Goal: Transaction & Acquisition: Obtain resource

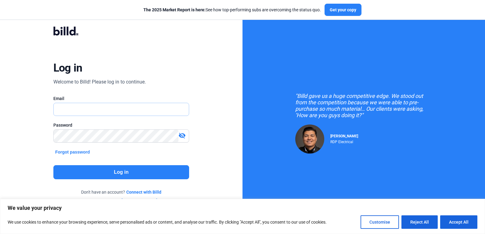
type input "[PERSON_NAME][EMAIL_ADDRESS][PERSON_NAME][DOMAIN_NAME]"
click at [106, 170] on button "Log in" at bounding box center [121, 172] width 136 height 14
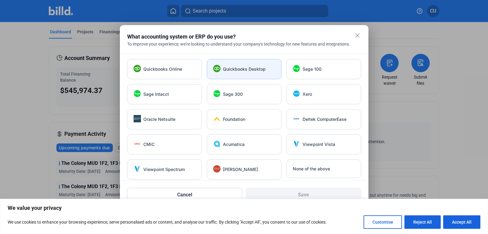
click at [246, 66] on span "Quickbooks Desktop" at bounding box center [244, 69] width 43 height 6
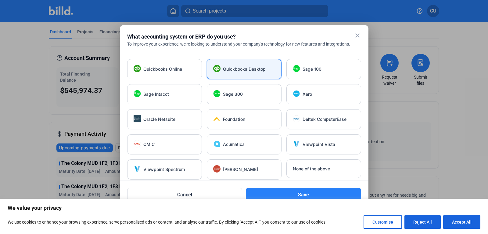
scroll to position [4, 0]
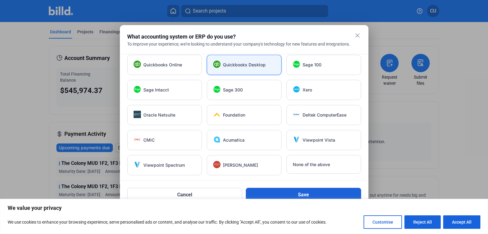
click at [283, 192] on button "Save" at bounding box center [303, 194] width 115 height 14
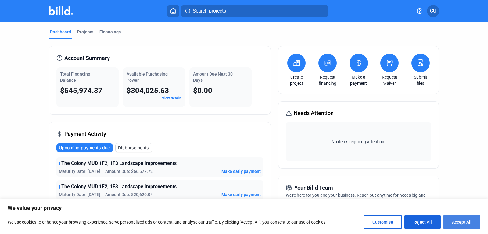
click at [467, 223] on button "Accept All" at bounding box center [462, 221] width 37 height 13
checkbox input "true"
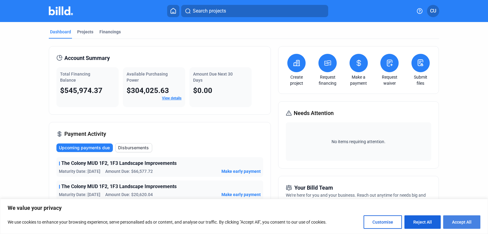
checkbox input "true"
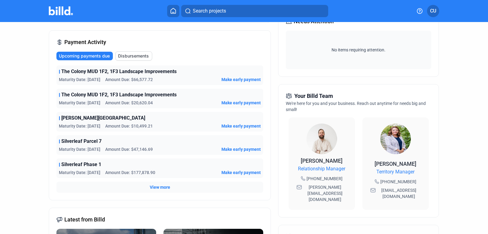
scroll to position [0, 0]
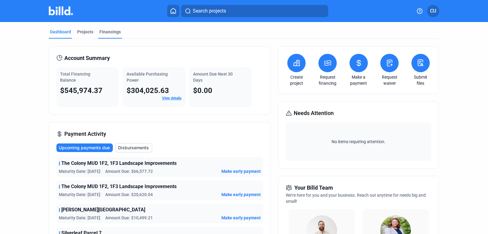
click at [111, 32] on div "Financings" at bounding box center [110, 32] width 21 height 6
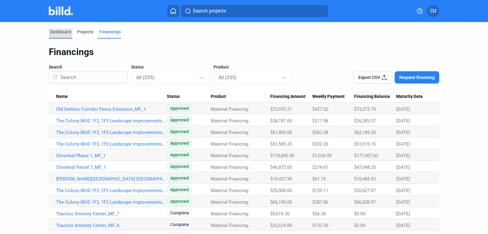
click at [59, 31] on div "Dashboard" at bounding box center [60, 32] width 21 height 6
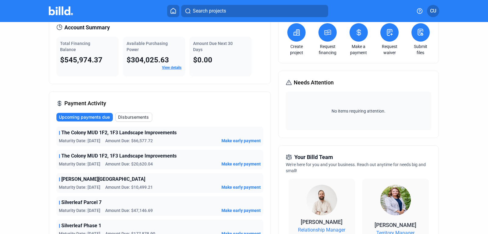
scroll to position [208, 0]
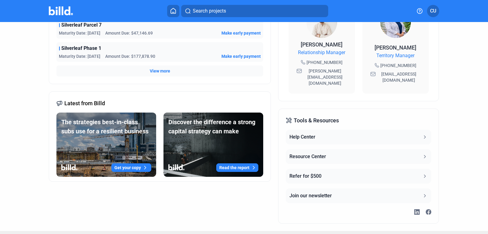
click at [167, 69] on span "View more" at bounding box center [160, 71] width 20 height 6
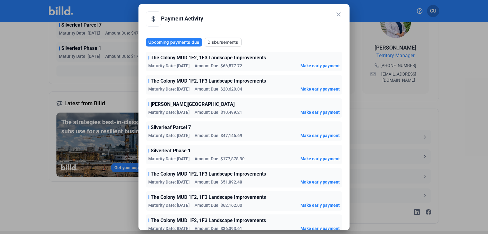
scroll to position [26, 0]
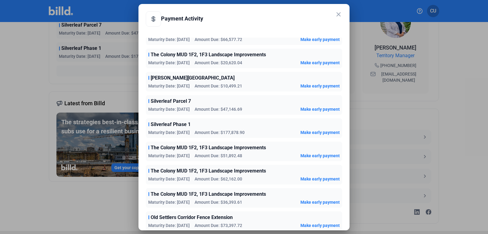
click at [225, 217] on span "Old Settlers Corridor Fence Extension" at bounding box center [192, 216] width 82 height 7
click at [197, 220] on span "Old Settlers Corridor Fence Extension" at bounding box center [192, 216] width 82 height 7
click at [200, 220] on span "Old Settlers Corridor Fence Extension" at bounding box center [192, 216] width 82 height 7
click at [161, 216] on span "Old Settlers Corridor Fence Extension" at bounding box center [192, 216] width 82 height 7
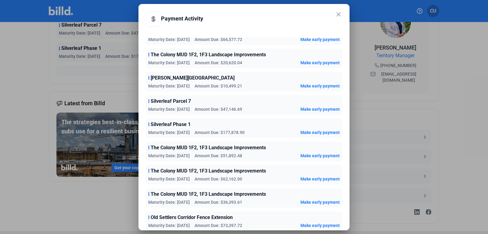
click at [338, 16] on mat-icon "close" at bounding box center [338, 14] width 7 height 7
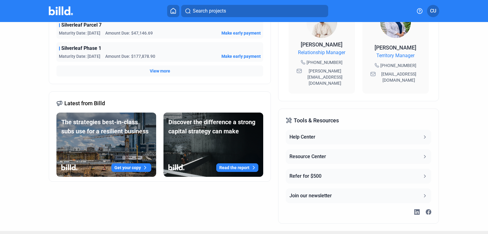
scroll to position [0, 0]
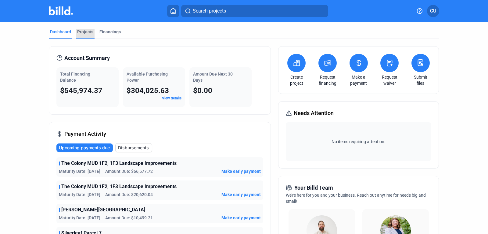
click at [78, 30] on div "Projects" at bounding box center [85, 32] width 16 height 6
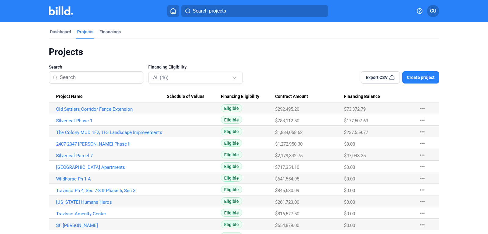
click at [110, 111] on link "Old Settlers Corridor Fence Extension" at bounding box center [111, 108] width 111 height 5
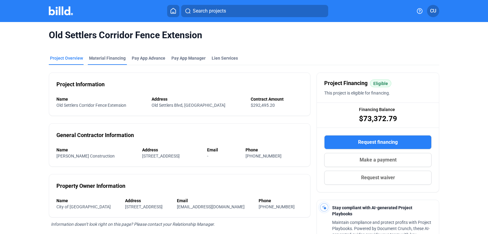
click at [108, 57] on div "Material Financing" at bounding box center [107, 58] width 37 height 6
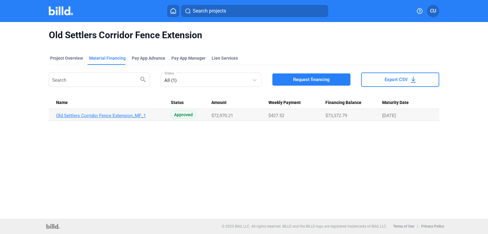
click at [111, 117] on link "Old Settlers Corridor Fence Extension_MF_1" at bounding box center [111, 115] width 111 height 5
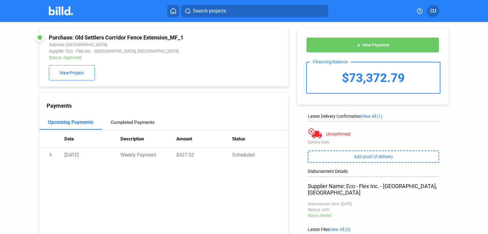
click at [127, 123] on div "Completed Payments" at bounding box center [133, 121] width 44 height 5
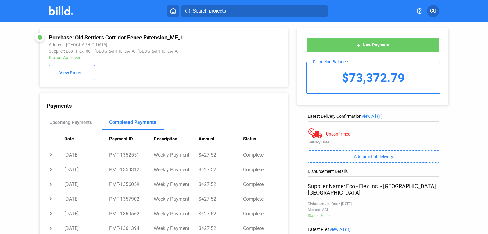
click at [435, 9] on span "CU" at bounding box center [433, 10] width 6 height 7
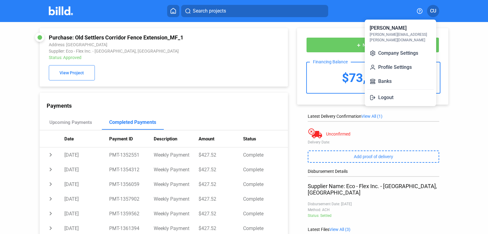
click at [172, 64] on div at bounding box center [244, 117] width 488 height 234
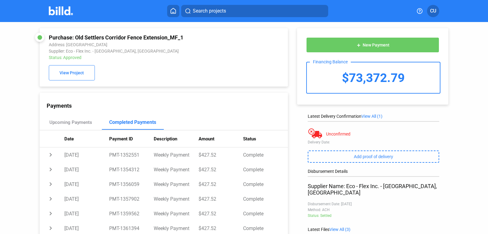
click at [173, 11] on icon at bounding box center [173, 11] width 6 height 6
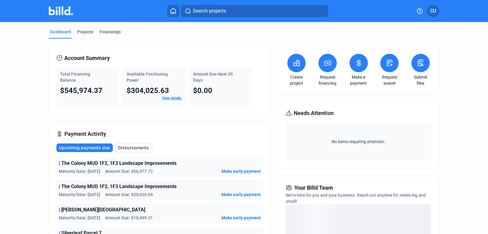
click at [83, 96] on div "Total Financing Balance $545,974.37" at bounding box center [87, 87] width 62 height 40
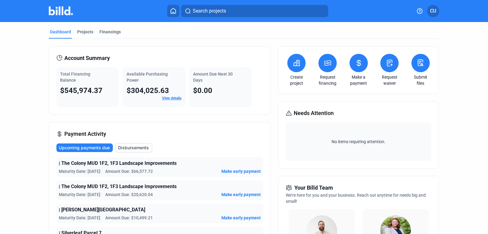
scroll to position [61, 0]
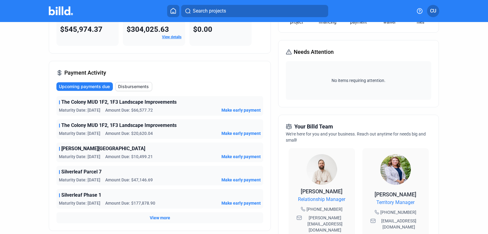
click at [161, 216] on span "View more" at bounding box center [160, 217] width 20 height 6
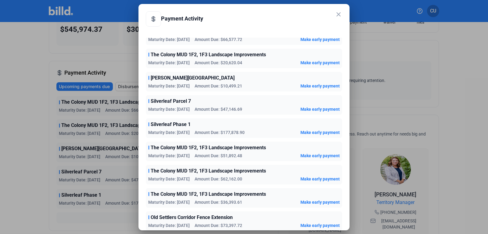
scroll to position [0, 0]
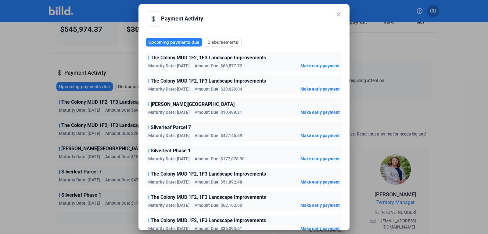
click at [218, 39] on span "Disbursements" at bounding box center [223, 42] width 31 height 6
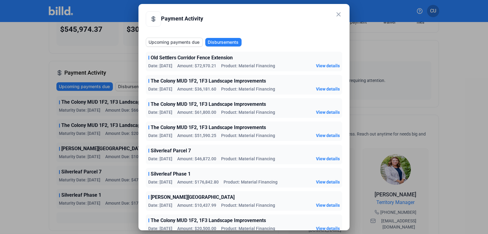
click at [168, 43] on span "Upcoming payments due" at bounding box center [174, 42] width 51 height 6
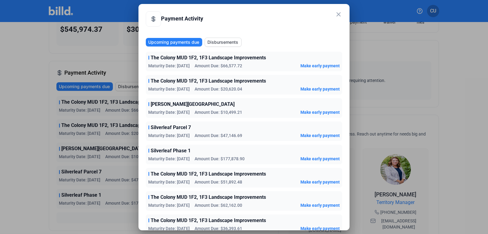
click at [338, 13] on mat-icon "close" at bounding box center [338, 14] width 7 height 7
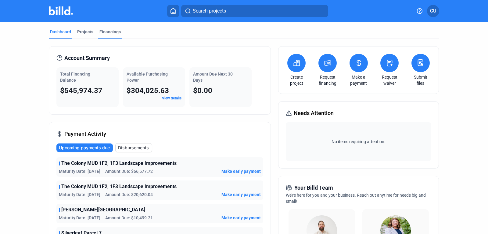
click at [110, 32] on div "Financings" at bounding box center [110, 32] width 21 height 6
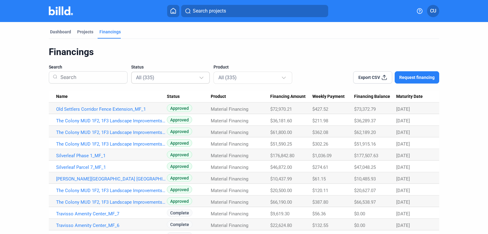
click at [202, 78] on div at bounding box center [202, 75] width 7 height 10
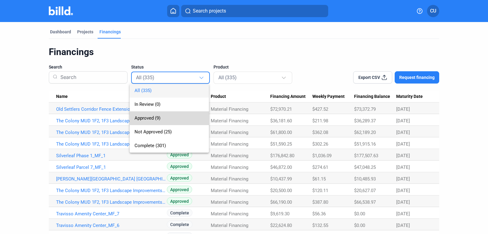
click at [157, 115] on span "Approved (9)" at bounding box center [148, 117] width 26 height 5
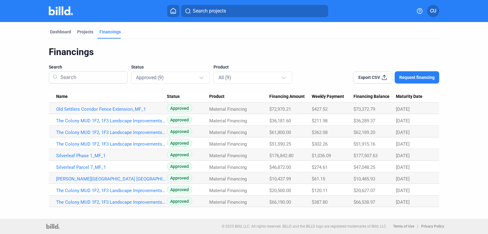
click at [377, 75] on span "Export CSV" at bounding box center [370, 77] width 22 height 6
click at [59, 27] on mat-tab-group "Dashboard Projects Financings Financings Search Status Approved (9) Product All…" at bounding box center [244, 114] width 391 height 185
click at [62, 31] on div "Dashboard" at bounding box center [60, 32] width 21 height 6
